Goal: Navigation & Orientation: Understand site structure

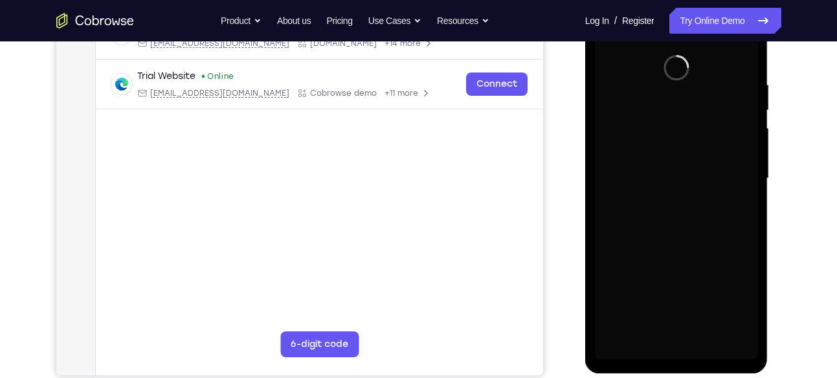
drag, startPoint x: 585, startPoint y: -12, endPoint x: 684, endPoint y: 161, distance: 198.9
click at [684, 161] on div at bounding box center [676, 178] width 163 height 362
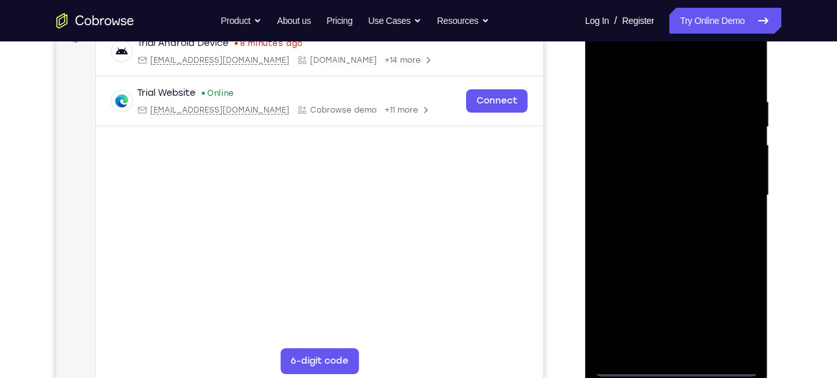
scroll to position [212, 0]
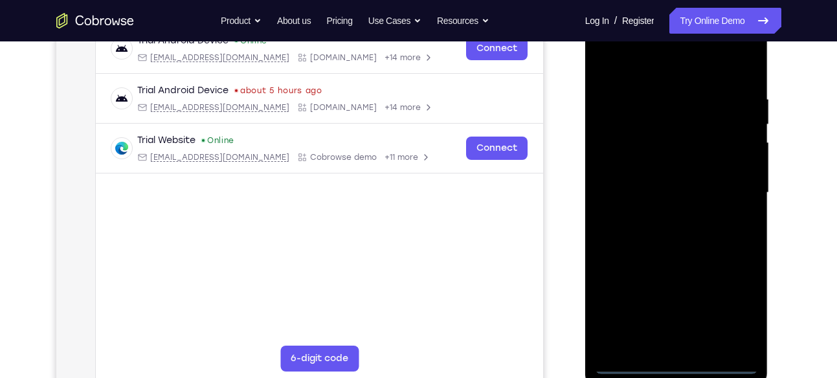
click at [671, 372] on div at bounding box center [676, 193] width 163 height 362
click at [742, 309] on div at bounding box center [676, 193] width 163 height 362
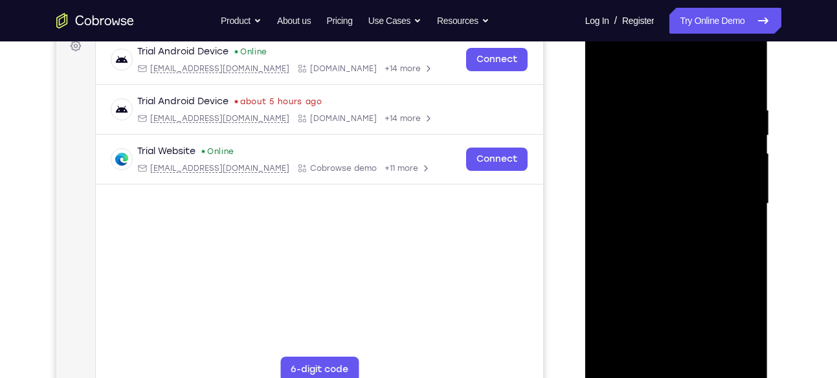
scroll to position [199, 0]
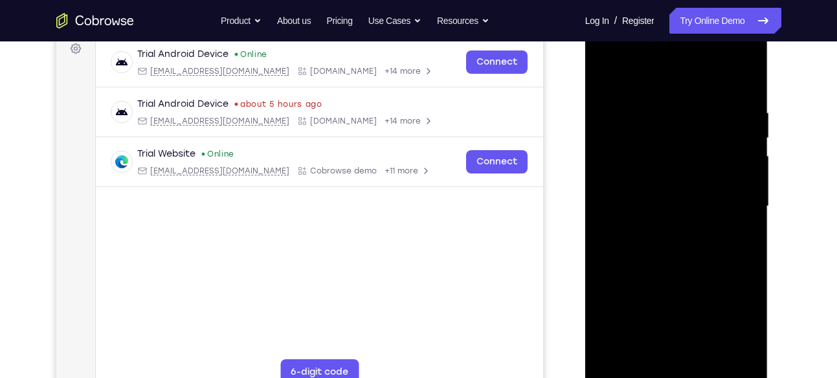
click at [631, 79] on div at bounding box center [676, 206] width 163 height 362
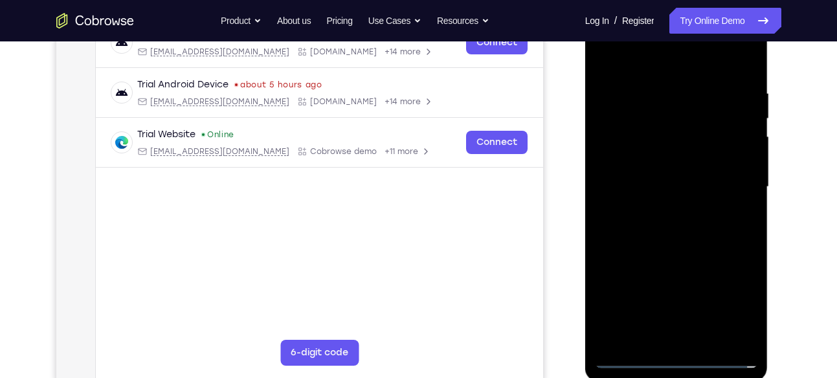
scroll to position [219, 0]
click at [736, 175] on div at bounding box center [676, 186] width 163 height 362
click at [663, 210] on div at bounding box center [676, 186] width 163 height 362
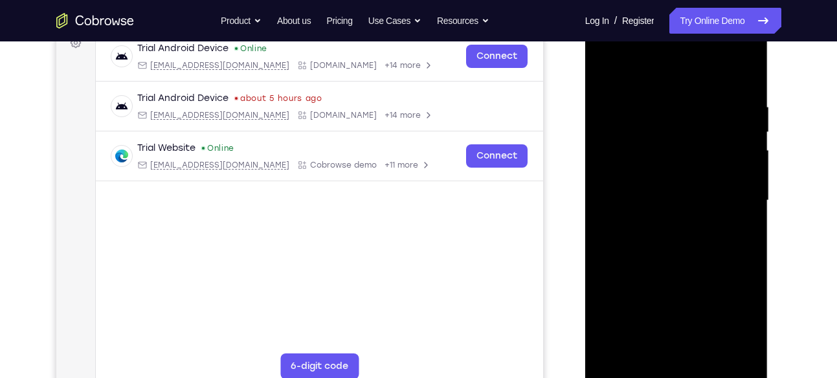
scroll to position [205, 0]
click at [686, 136] on div at bounding box center [676, 200] width 163 height 362
click at [671, 194] on div at bounding box center [676, 200] width 163 height 362
click at [679, 189] on div at bounding box center [676, 200] width 163 height 362
click at [671, 206] on div at bounding box center [676, 200] width 163 height 362
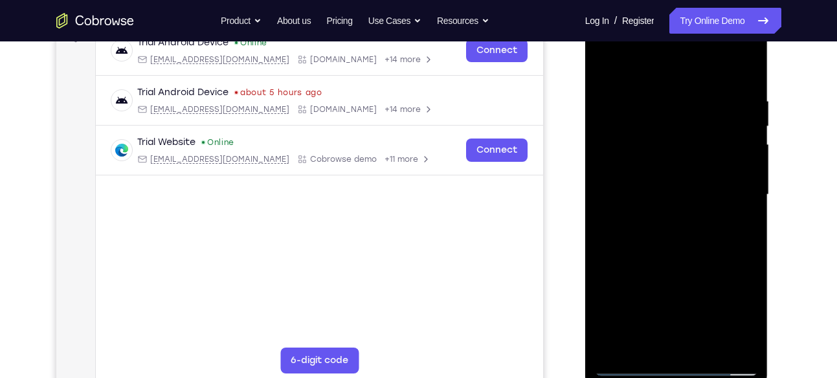
scroll to position [211, 0]
drag, startPoint x: 663, startPoint y: 69, endPoint x: 669, endPoint y: 39, distance: 30.3
click at [669, 39] on div at bounding box center [676, 194] width 163 height 362
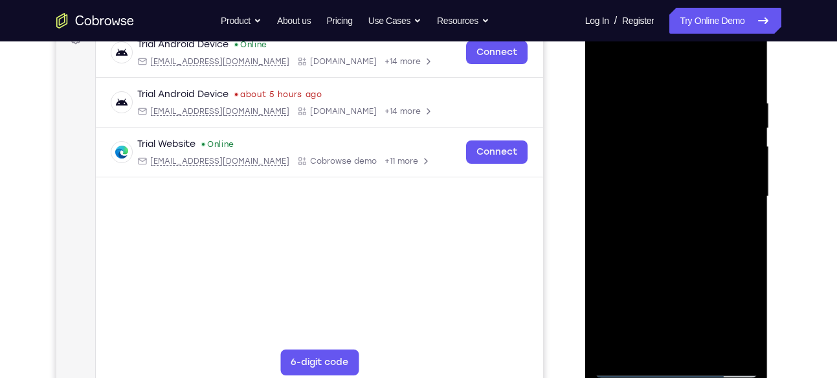
click at [668, 206] on div at bounding box center [676, 197] width 163 height 362
click at [605, 108] on div at bounding box center [676, 197] width 163 height 362
drag, startPoint x: 605, startPoint y: 108, endPoint x: 614, endPoint y: 98, distance: 13.8
click at [614, 98] on div at bounding box center [676, 197] width 163 height 362
click at [602, 69] on div at bounding box center [676, 197] width 163 height 362
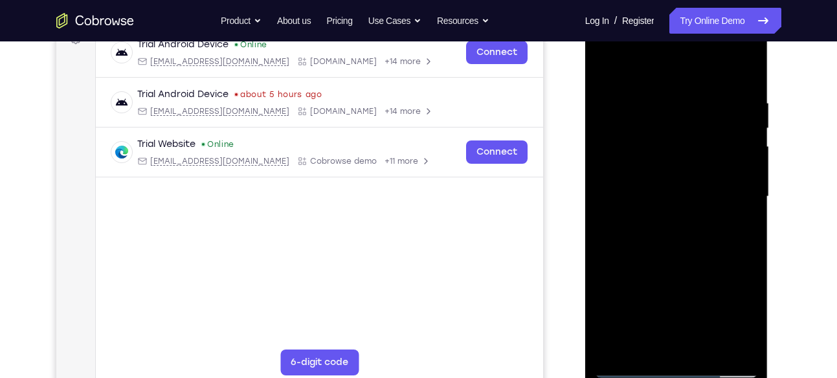
click at [690, 259] on div at bounding box center [676, 197] width 163 height 362
click at [673, 254] on div at bounding box center [676, 197] width 163 height 362
click at [675, 253] on div at bounding box center [676, 197] width 163 height 362
click at [676, 280] on div at bounding box center [676, 197] width 163 height 362
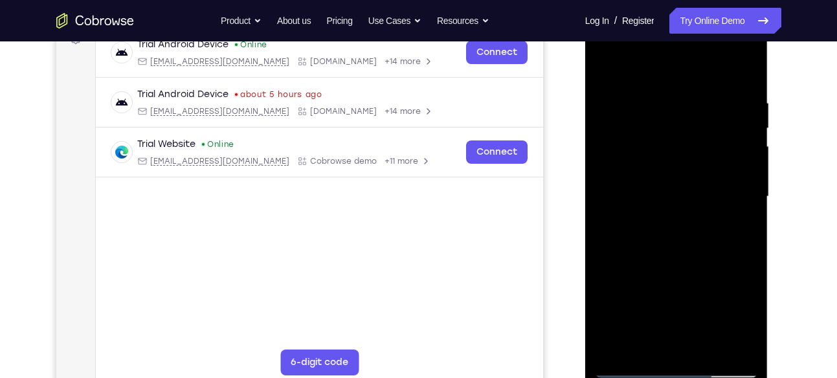
click at [669, 168] on div at bounding box center [676, 197] width 163 height 362
drag, startPoint x: 671, startPoint y: 297, endPoint x: 669, endPoint y: 144, distance: 153.4
click at [669, 144] on div at bounding box center [676, 197] width 163 height 362
click at [668, 337] on div at bounding box center [676, 197] width 163 height 362
click at [656, 177] on div at bounding box center [676, 197] width 163 height 362
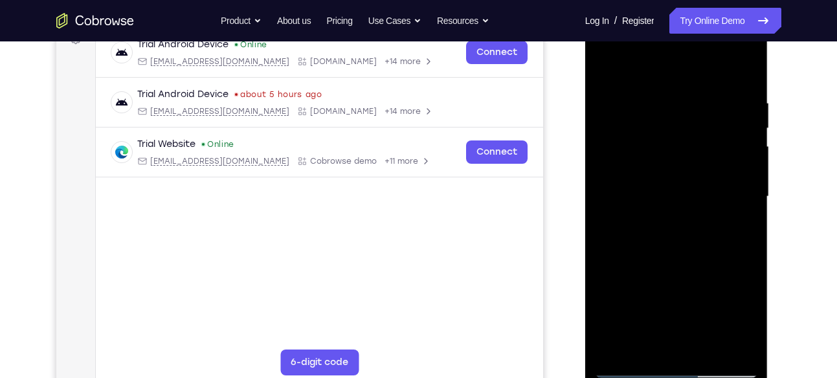
click at [669, 175] on div at bounding box center [676, 197] width 163 height 362
click at [660, 229] on div at bounding box center [676, 197] width 163 height 362
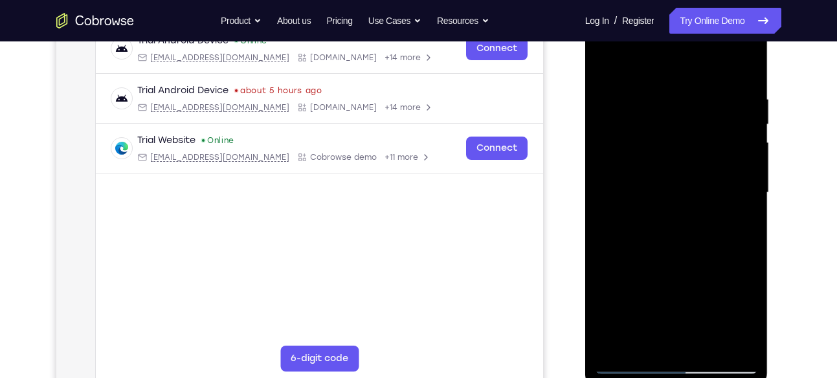
scroll to position [212, 0]
click at [721, 165] on div at bounding box center [676, 193] width 163 height 362
click at [753, 326] on div at bounding box center [676, 193] width 163 height 362
click at [748, 58] on div at bounding box center [676, 193] width 163 height 362
drag, startPoint x: 693, startPoint y: 114, endPoint x: 695, endPoint y: 320, distance: 205.8
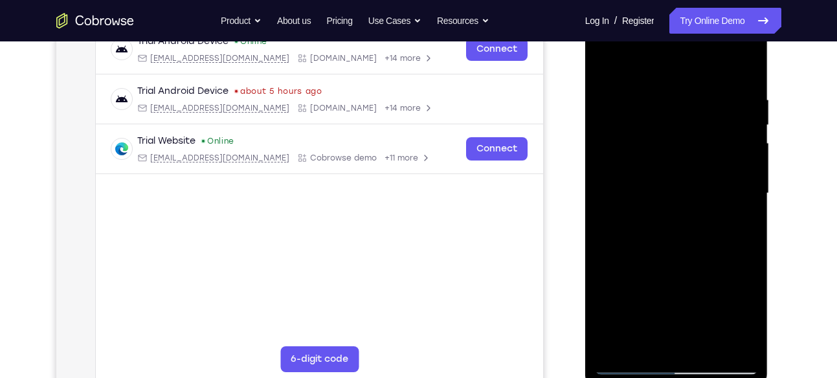
click at [695, 320] on div at bounding box center [676, 193] width 163 height 362
drag, startPoint x: 667, startPoint y: 96, endPoint x: 678, endPoint y: 357, distance: 261.1
click at [678, 357] on div at bounding box center [676, 193] width 163 height 362
click at [735, 139] on div at bounding box center [676, 193] width 163 height 362
click at [606, 320] on div at bounding box center [676, 193] width 163 height 362
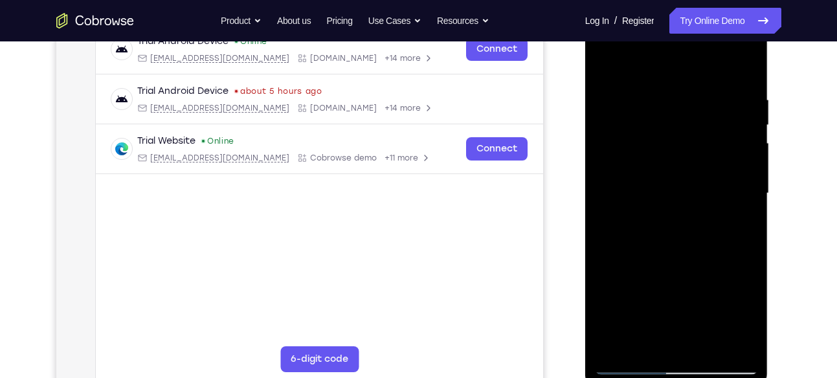
click at [610, 91] on div at bounding box center [676, 193] width 163 height 362
click at [742, 71] on div at bounding box center [676, 193] width 163 height 362
click at [618, 108] on div at bounding box center [676, 193] width 163 height 362
click at [741, 66] on div at bounding box center [676, 193] width 163 height 362
click at [614, 87] on div at bounding box center [676, 193] width 163 height 362
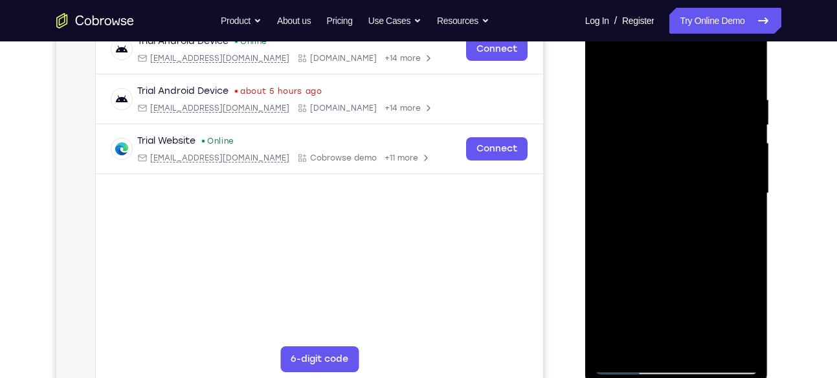
click at [746, 67] on div at bounding box center [676, 193] width 163 height 362
click at [618, 341] on div at bounding box center [676, 193] width 163 height 362
click at [724, 343] on div at bounding box center [676, 193] width 163 height 362
click at [741, 346] on div at bounding box center [676, 193] width 163 height 362
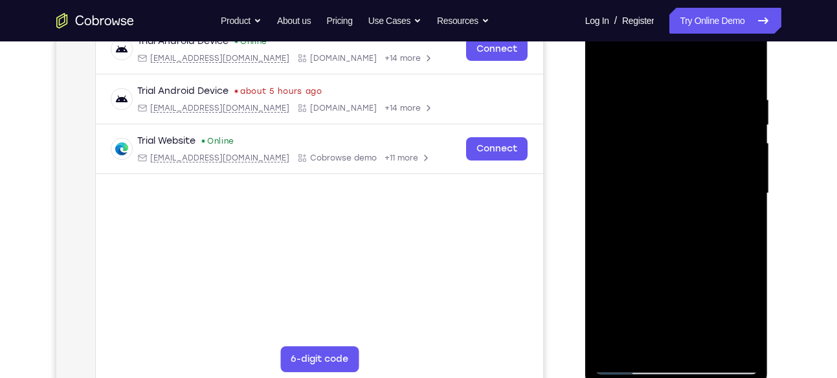
click at [605, 63] on div at bounding box center [676, 193] width 163 height 362
drag, startPoint x: 663, startPoint y: 235, endPoint x: 671, endPoint y: 23, distance: 212.5
click at [671, 23] on div at bounding box center [676, 193] width 163 height 362
drag, startPoint x: 668, startPoint y: 256, endPoint x: 677, endPoint y: 118, distance: 138.2
click at [677, 118] on div at bounding box center [676, 193] width 163 height 362
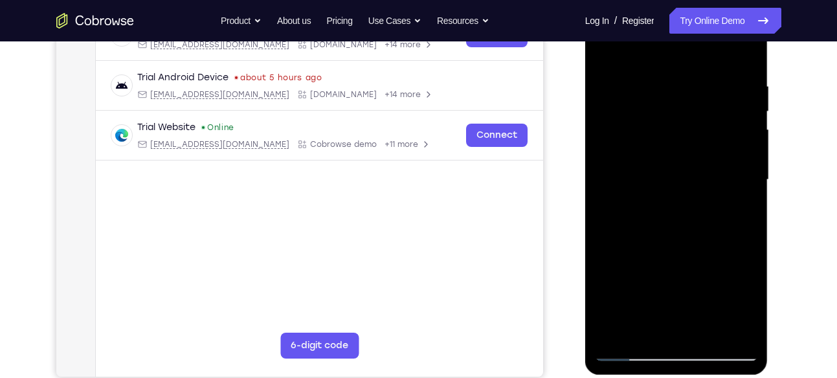
scroll to position [226, 0]
click at [739, 332] on div at bounding box center [676, 179] width 163 height 362
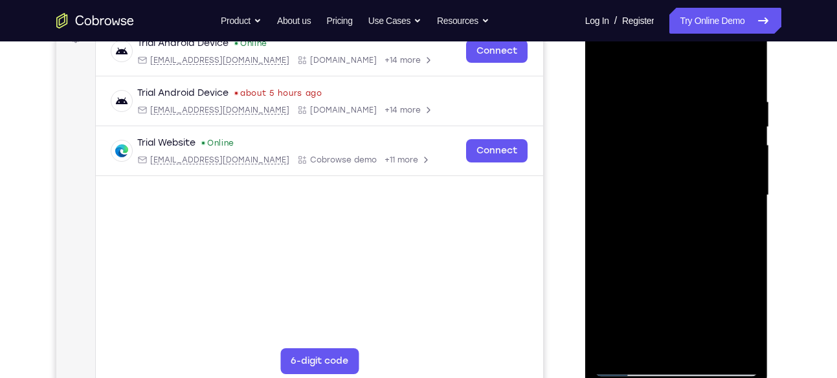
scroll to position [210, 0]
drag, startPoint x: 671, startPoint y: 103, endPoint x: 682, endPoint y: 326, distance: 223.6
click at [682, 326] on div at bounding box center [676, 195] width 163 height 362
drag, startPoint x: 659, startPoint y: 104, endPoint x: 657, endPoint y: 190, distance: 85.5
click at [657, 190] on div at bounding box center [676, 195] width 163 height 362
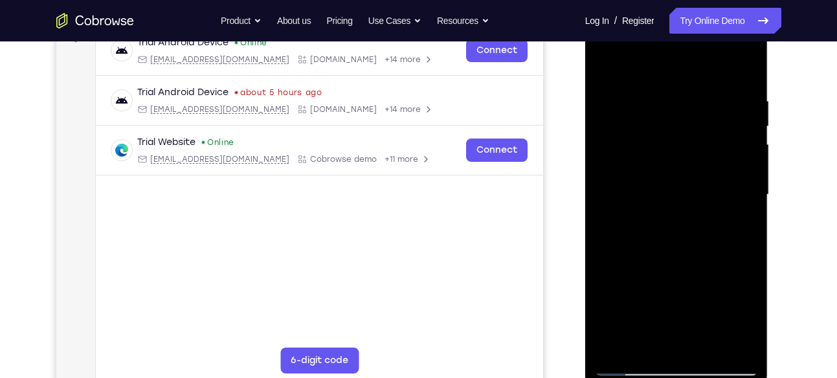
click at [620, 277] on div at bounding box center [676, 195] width 163 height 362
drag, startPoint x: 678, startPoint y: 134, endPoint x: 678, endPoint y: 307, distance: 172.8
click at [678, 307] on div at bounding box center [676, 195] width 163 height 362
drag, startPoint x: 676, startPoint y: 247, endPoint x: 684, endPoint y: 221, distance: 27.0
click at [684, 221] on div at bounding box center [676, 195] width 163 height 362
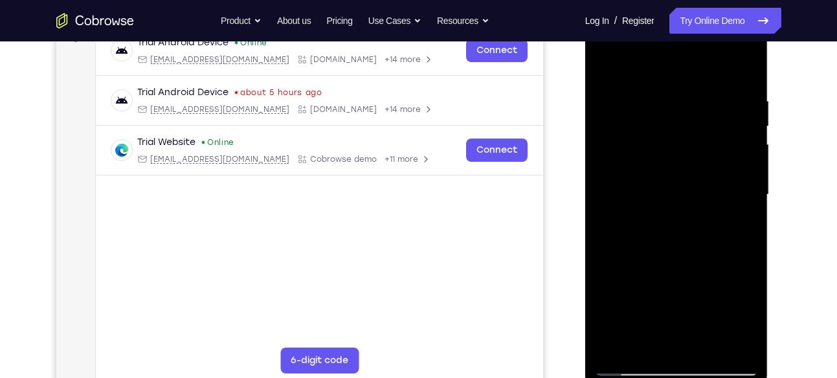
click at [748, 180] on div at bounding box center [676, 195] width 163 height 362
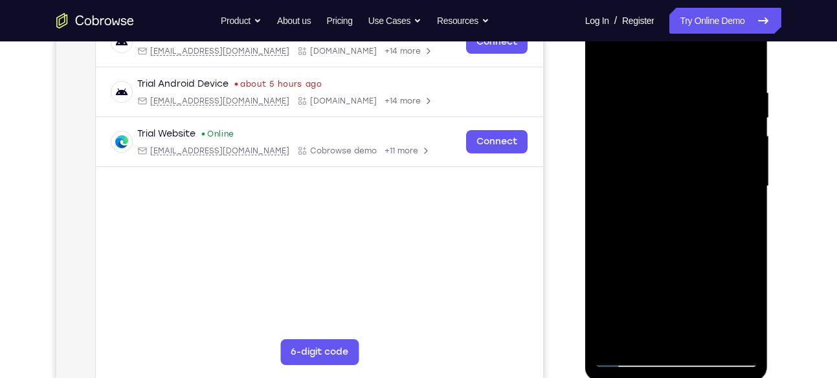
click at [747, 171] on div at bounding box center [676, 186] width 163 height 362
click at [603, 171] on div at bounding box center [676, 186] width 163 height 362
click at [750, 172] on div at bounding box center [676, 186] width 163 height 362
click at [602, 172] on div at bounding box center [676, 186] width 163 height 362
click at [740, 339] on div at bounding box center [676, 186] width 163 height 362
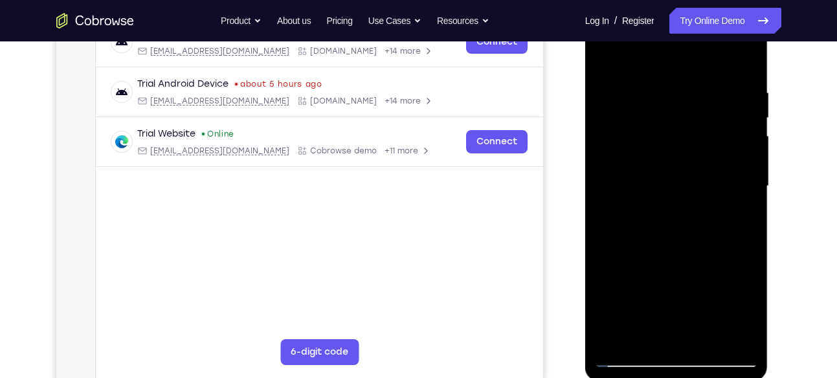
click at [706, 336] on div at bounding box center [676, 186] width 163 height 362
click at [656, 252] on div at bounding box center [676, 186] width 163 height 362
click at [605, 51] on div at bounding box center [676, 186] width 163 height 362
click at [617, 342] on div at bounding box center [676, 186] width 163 height 362
drag, startPoint x: 680, startPoint y: 109, endPoint x: 665, endPoint y: 321, distance: 212.8
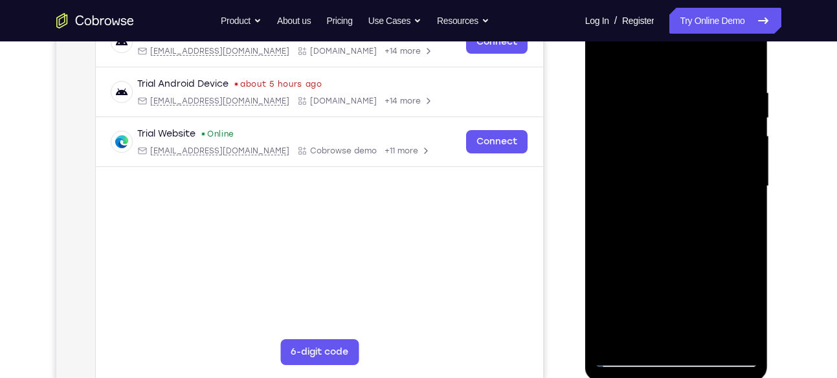
click at [665, 321] on div at bounding box center [676, 186] width 163 height 362
click at [748, 56] on div at bounding box center [676, 186] width 163 height 362
drag, startPoint x: 673, startPoint y: 110, endPoint x: 661, endPoint y: 299, distance: 189.4
click at [661, 299] on div at bounding box center [676, 186] width 163 height 362
drag, startPoint x: 695, startPoint y: 128, endPoint x: 681, endPoint y: 277, distance: 149.5
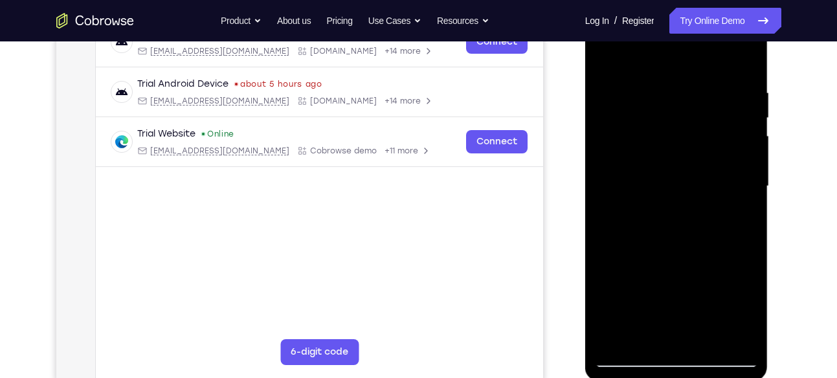
click at [681, 277] on div at bounding box center [676, 186] width 163 height 362
